Goal: Information Seeking & Learning: Learn about a topic

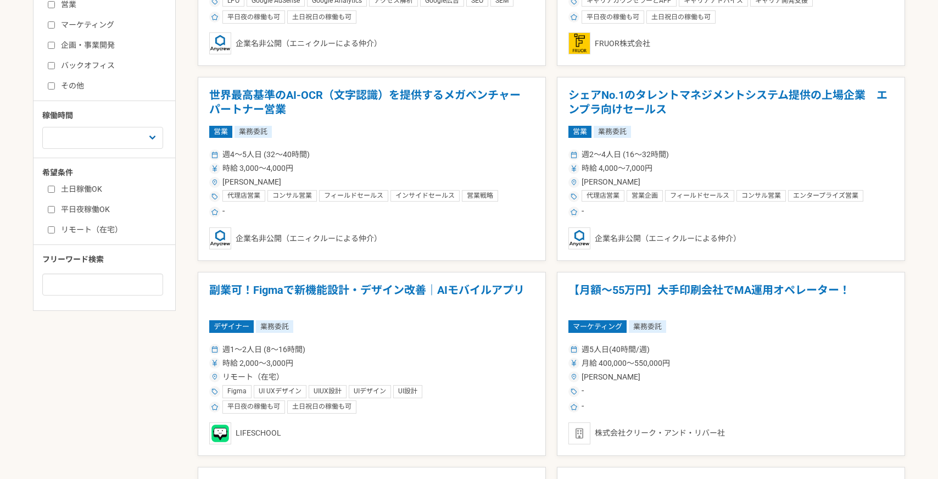
scroll to position [395, 0]
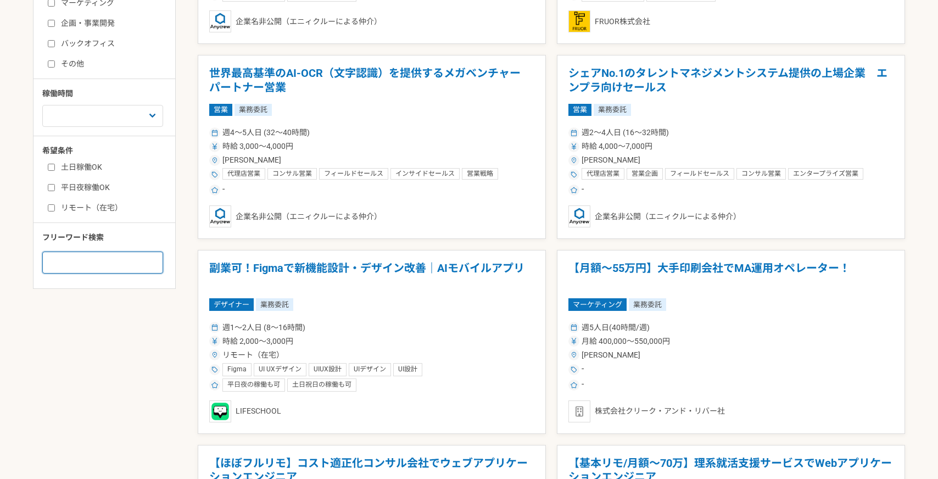
click at [82, 265] on input at bounding box center [102, 262] width 121 height 22
type input "アドバイザー"
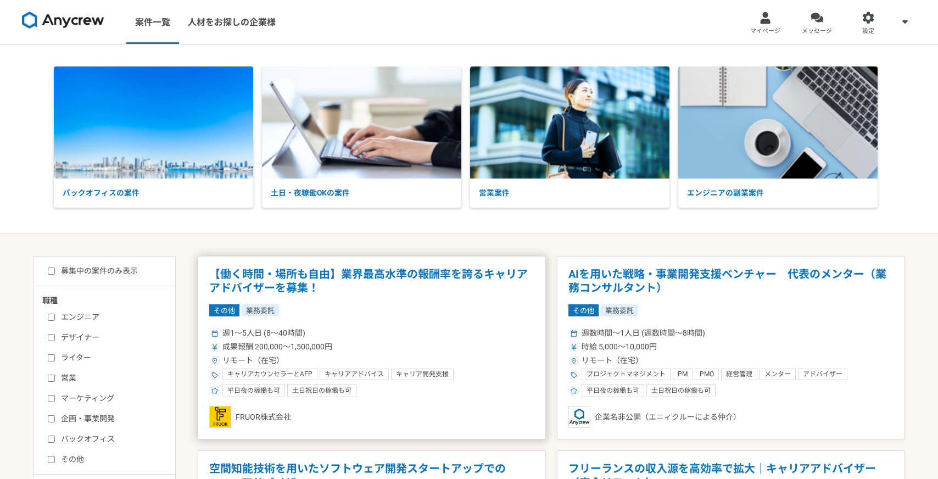
click at [323, 273] on h1 "【働く時間・場所も自由】業界最高水準の報酬率を誇るキャリアアドバイザーを募集！" at bounding box center [371, 281] width 325 height 28
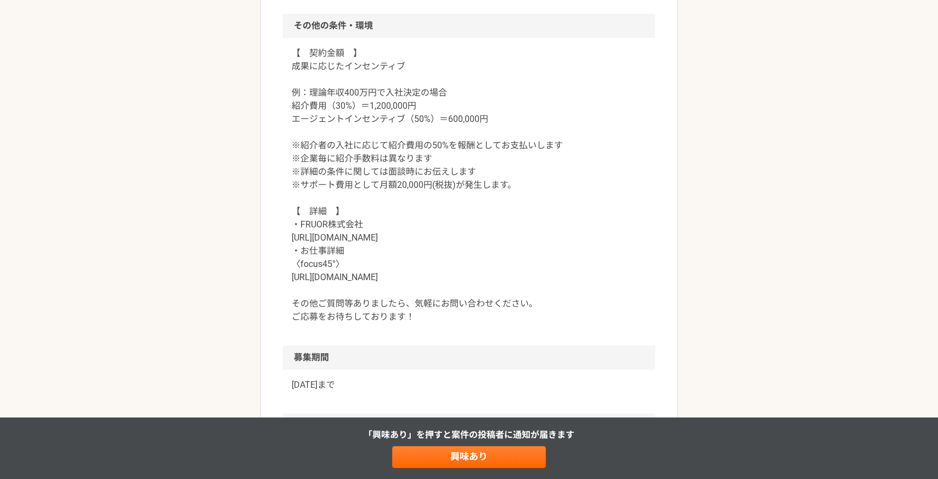
scroll to position [1067, 0]
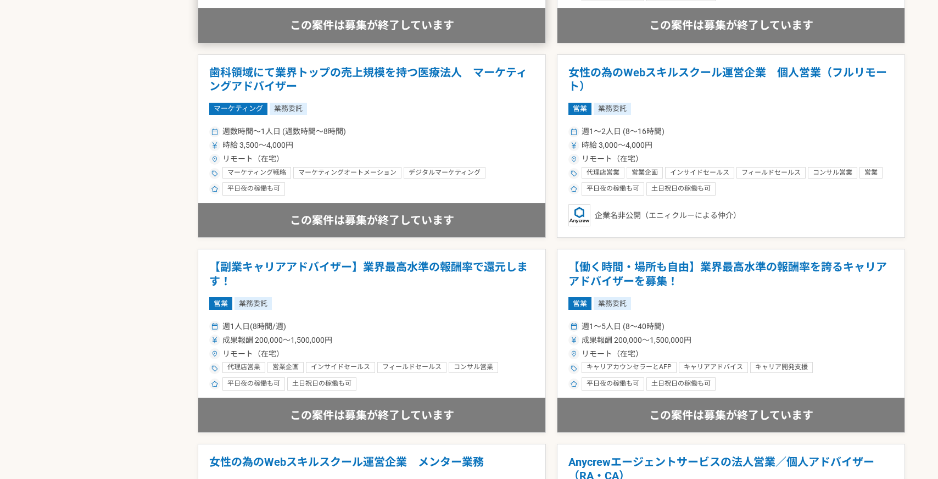
scroll to position [785, 0]
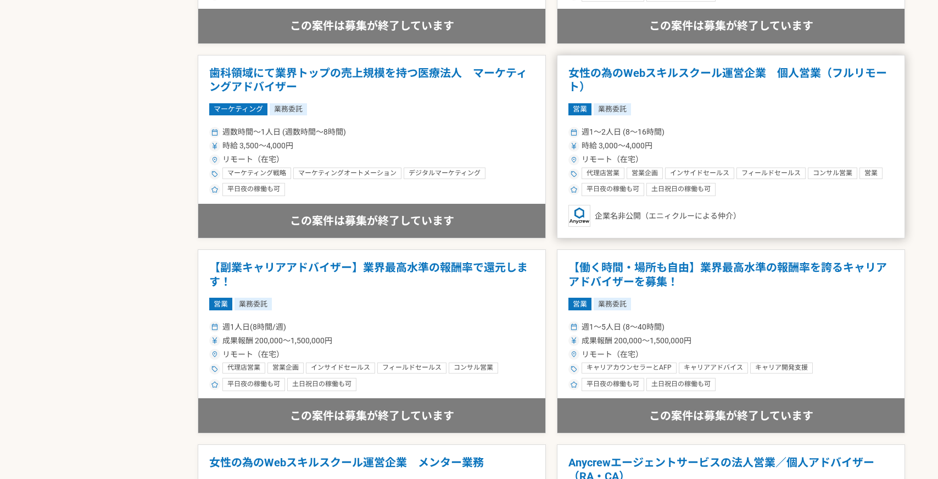
click at [629, 78] on h1 "女性の為のWebスキルスクール運営企業　個人営業（フルリモート）" at bounding box center [730, 80] width 325 height 28
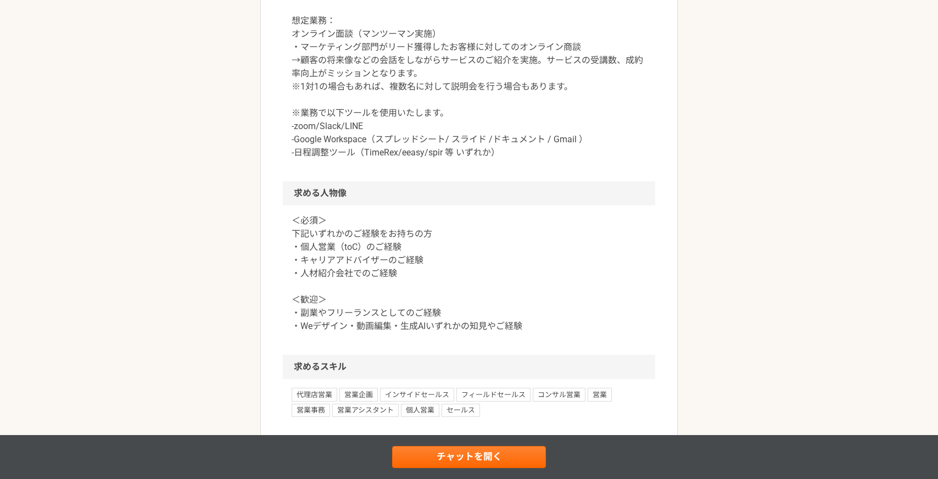
scroll to position [660, 0]
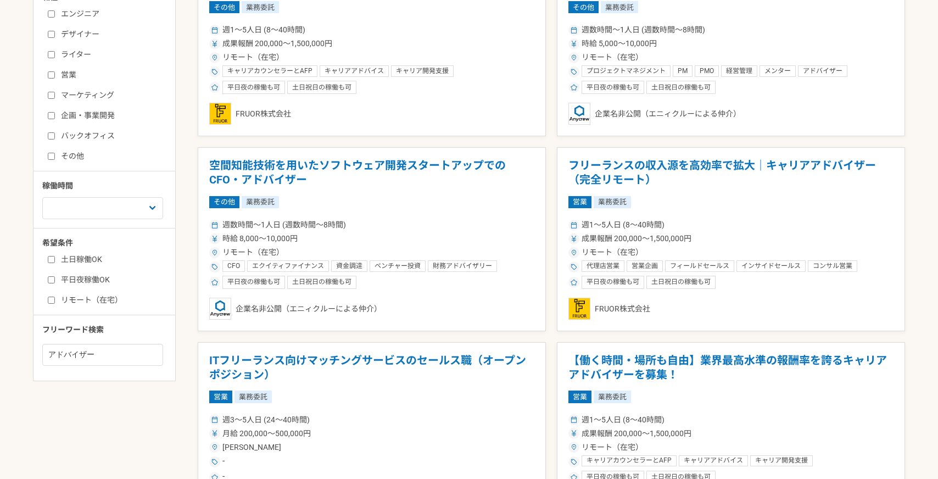
scroll to position [468, 0]
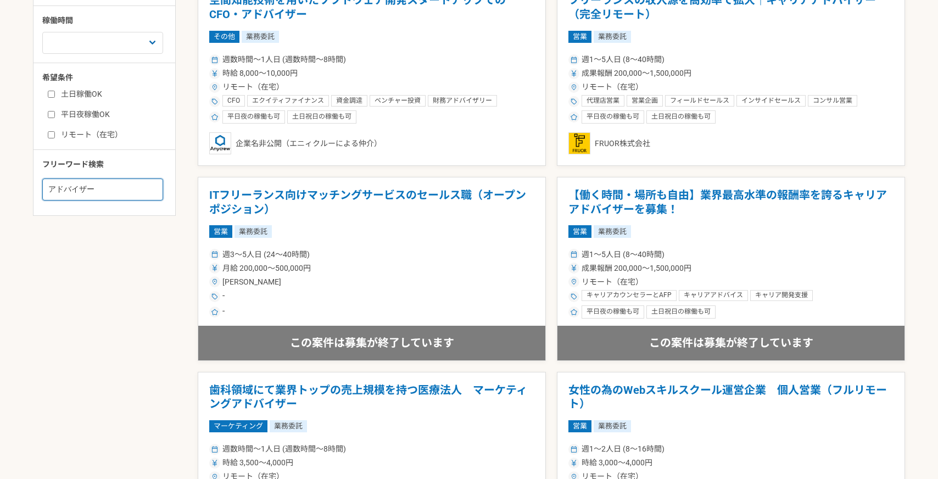
click at [82, 186] on input "アドバイザー" at bounding box center [102, 189] width 121 height 22
type input "い"
type input "カウンセリング"
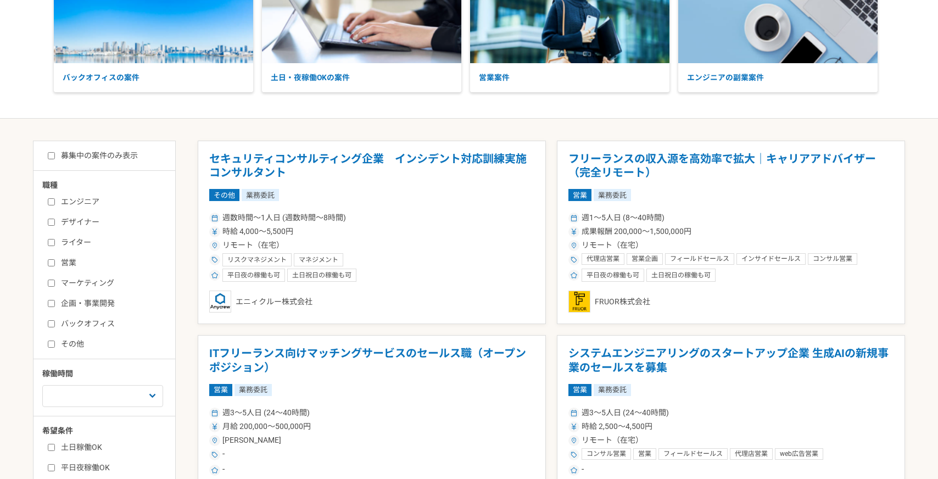
scroll to position [113, 0]
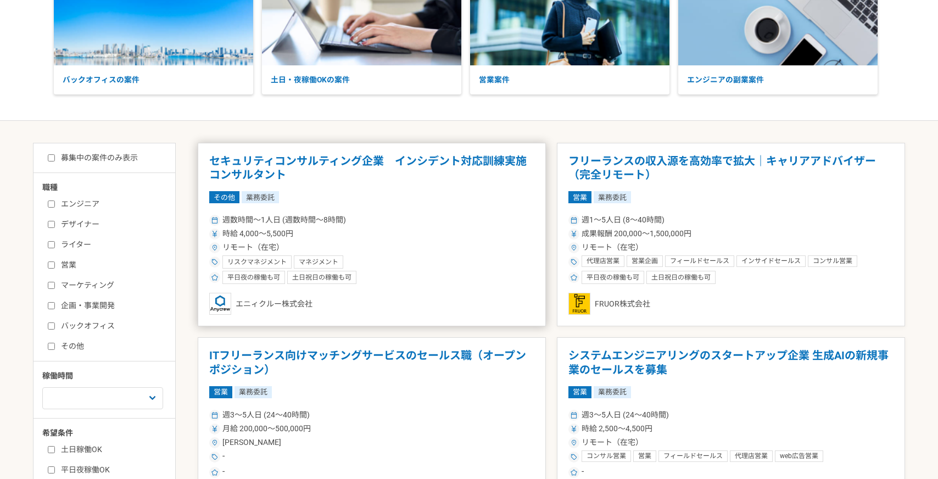
click at [322, 164] on h1 "セキュリティコンサルティング企業　インシデント対応訓練実施コンサルタント" at bounding box center [371, 168] width 325 height 28
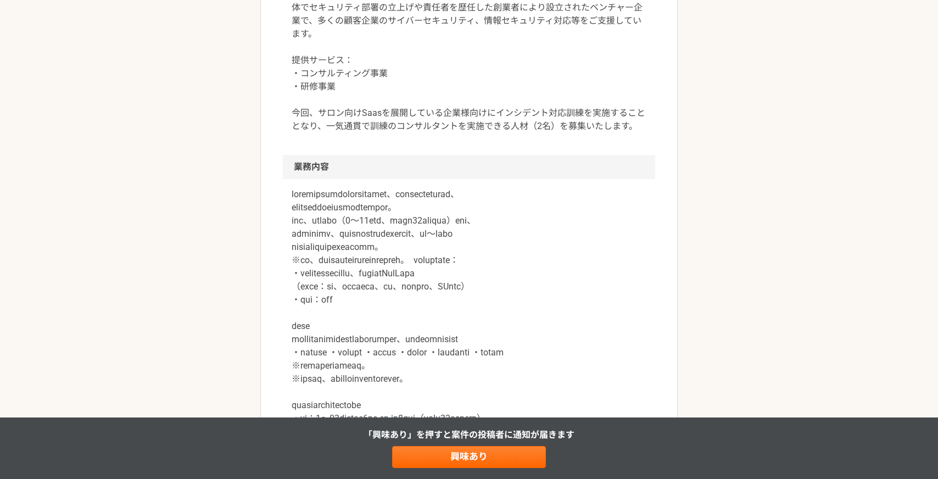
scroll to position [393, 0]
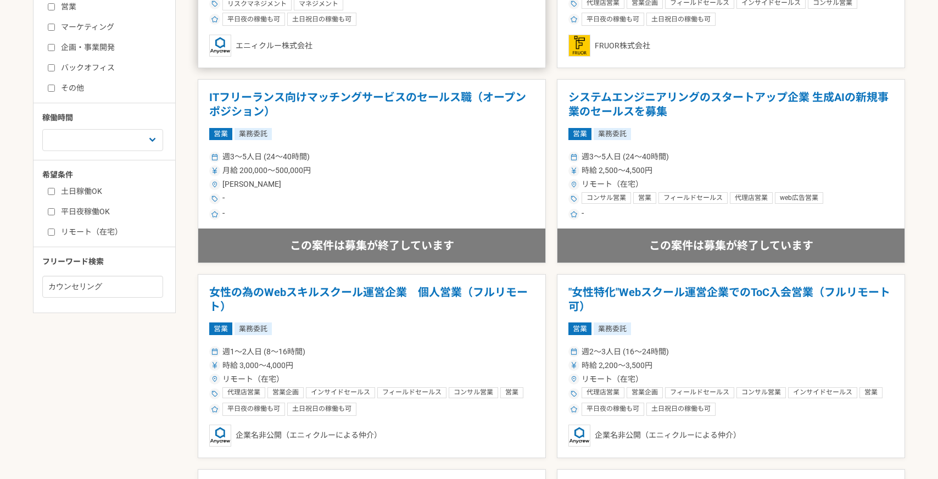
scroll to position [372, 0]
click at [656, 289] on h1 ""女性特化"Webスクール運営企業でのToC入会営業（フルリモート可）" at bounding box center [730, 299] width 325 height 28
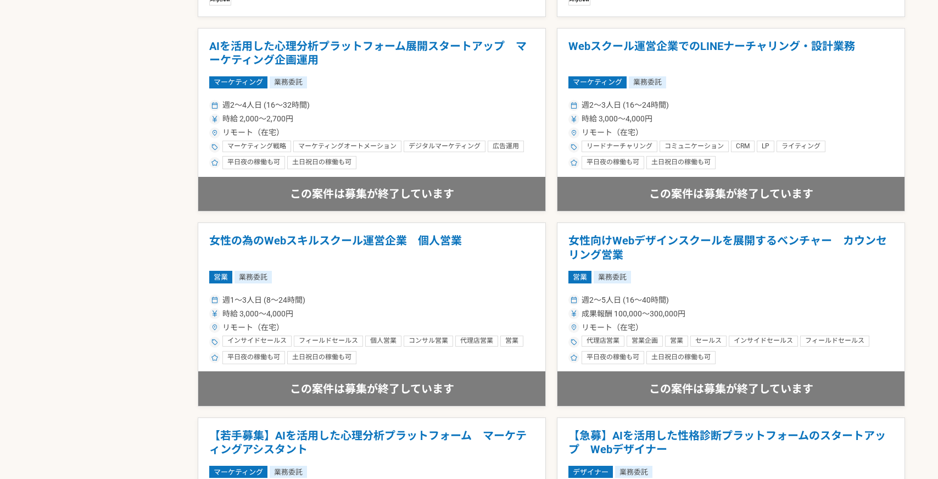
scroll to position [681, 0]
